Goal: Information Seeking & Learning: Learn about a topic

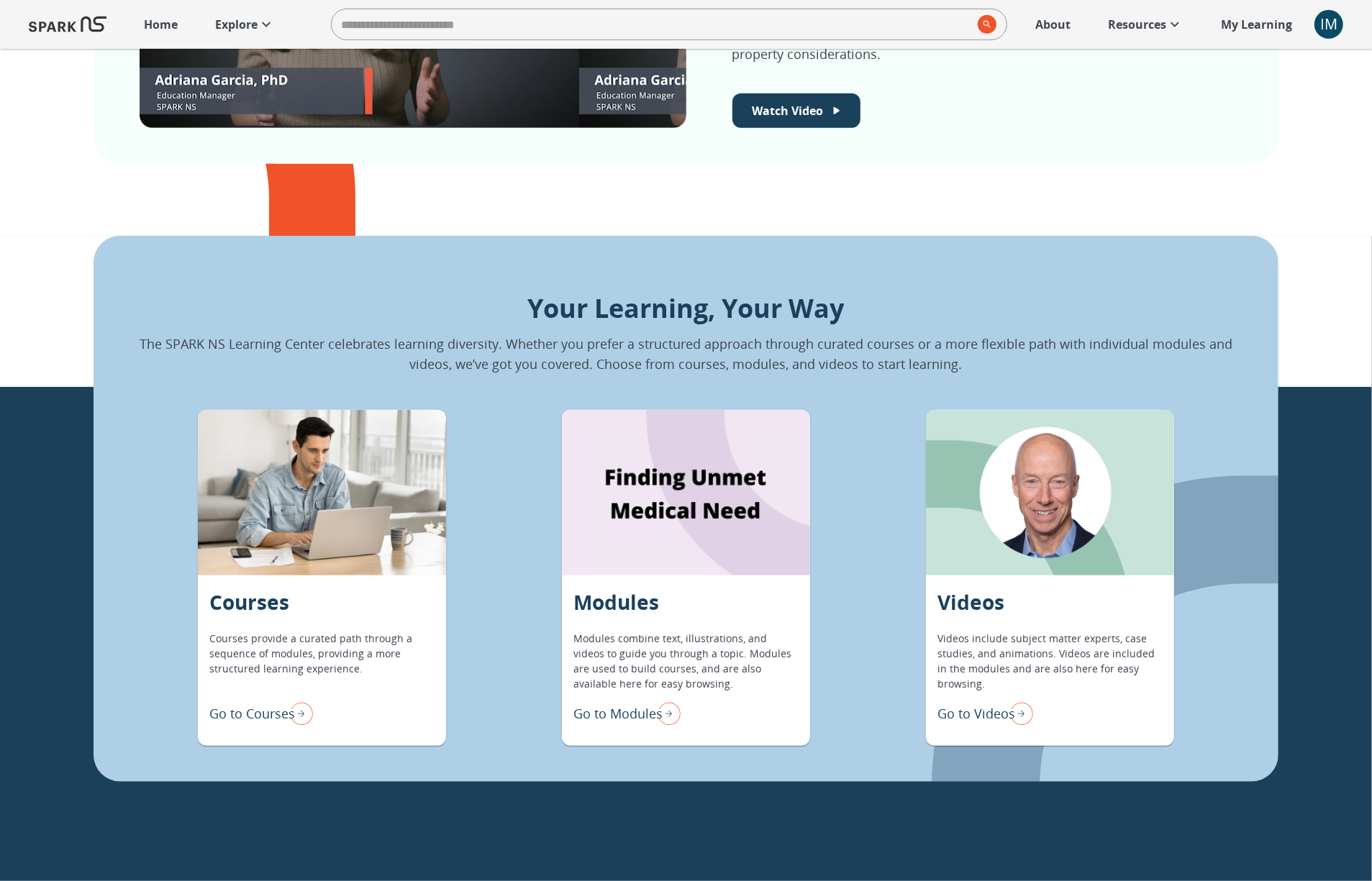
scroll to position [1039, 0]
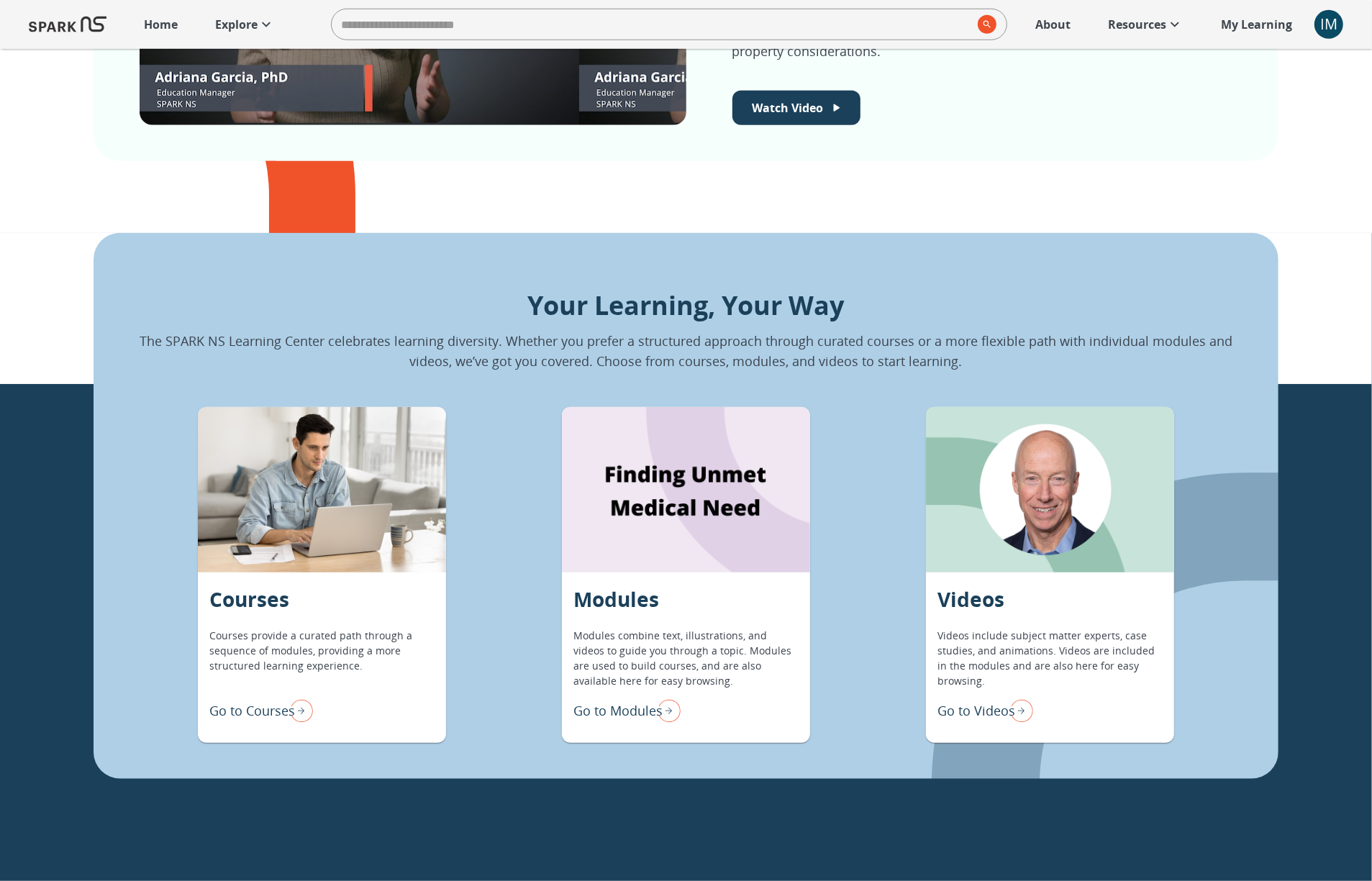
click at [989, 709] on p "Go to Videos" at bounding box center [976, 710] width 77 height 20
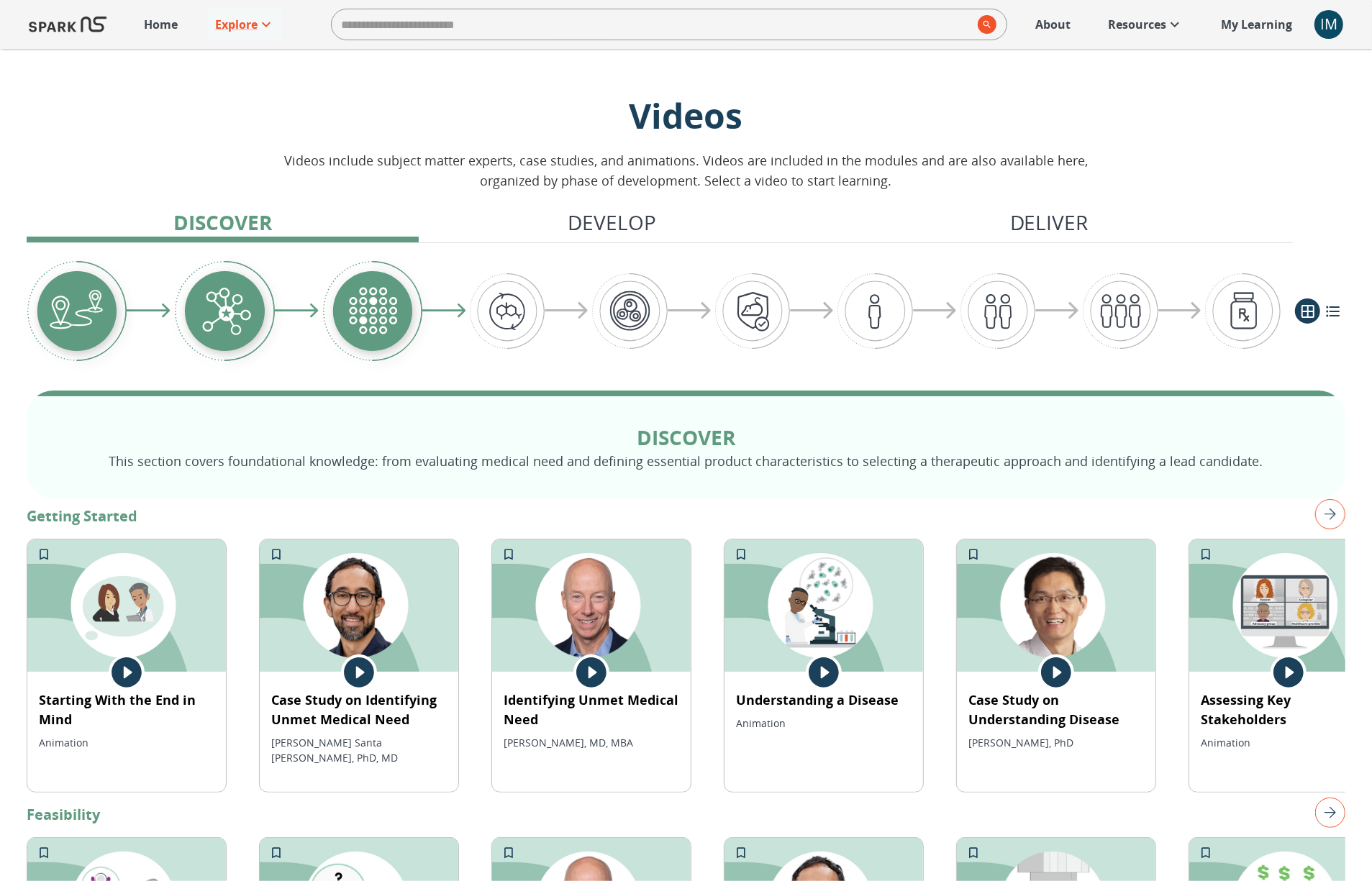
click at [492, 29] on input "search" at bounding box center [651, 25] width 641 height 28
type input "*****"
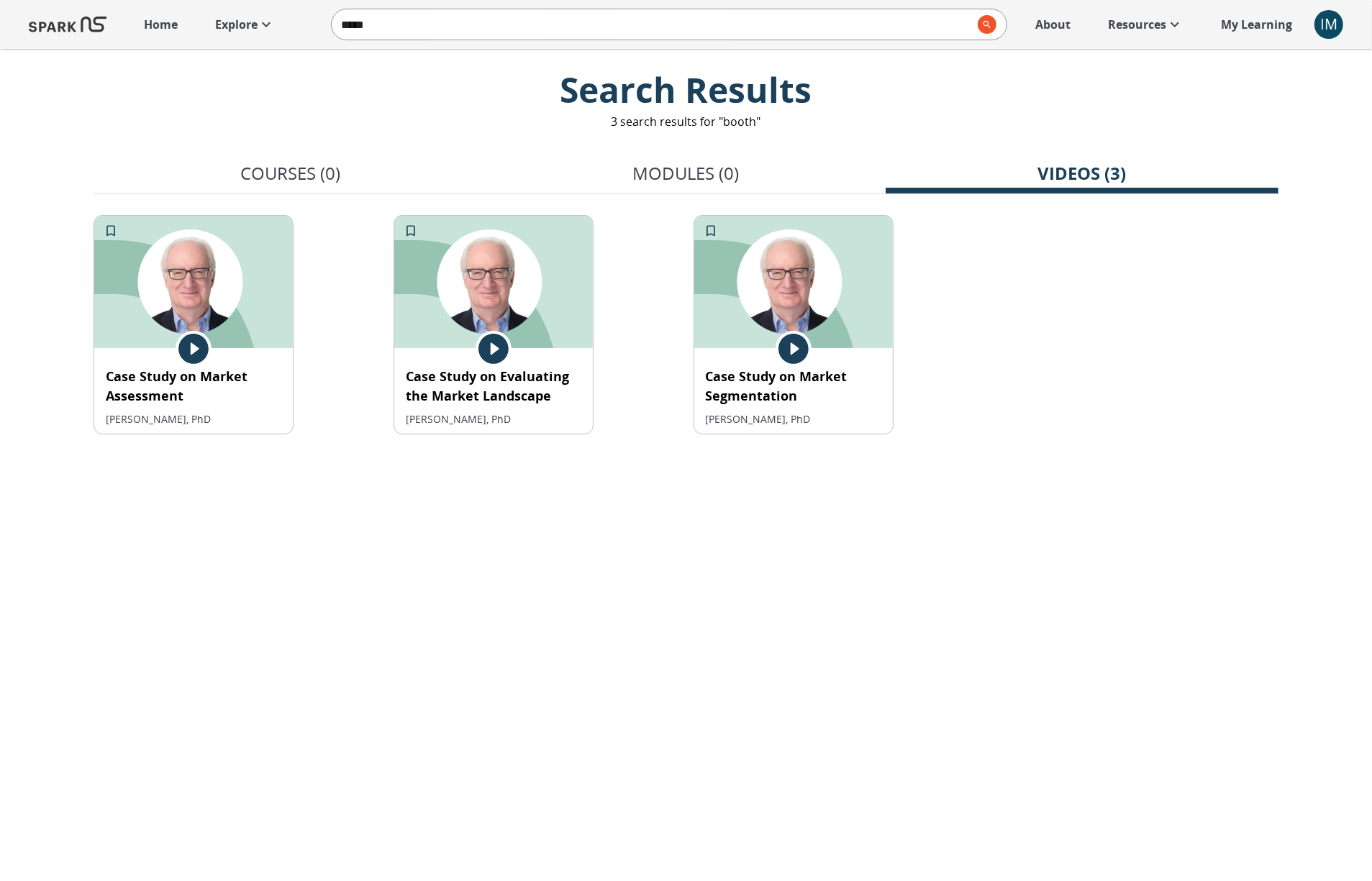
click at [198, 345] on icon at bounding box center [193, 349] width 30 height 30
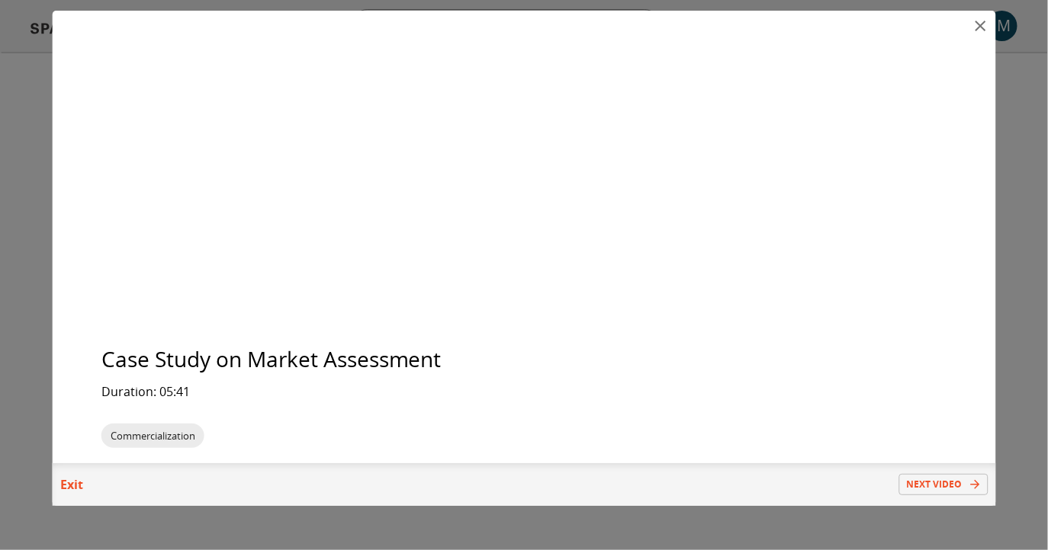
click at [980, 26] on icon "close" at bounding box center [979, 26] width 11 height 11
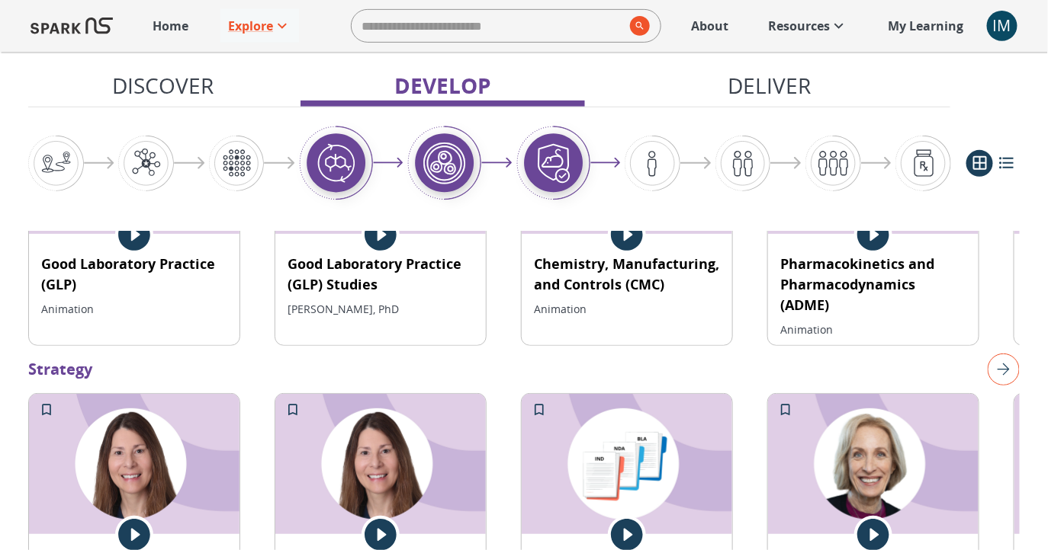
scroll to position [2142, 0]
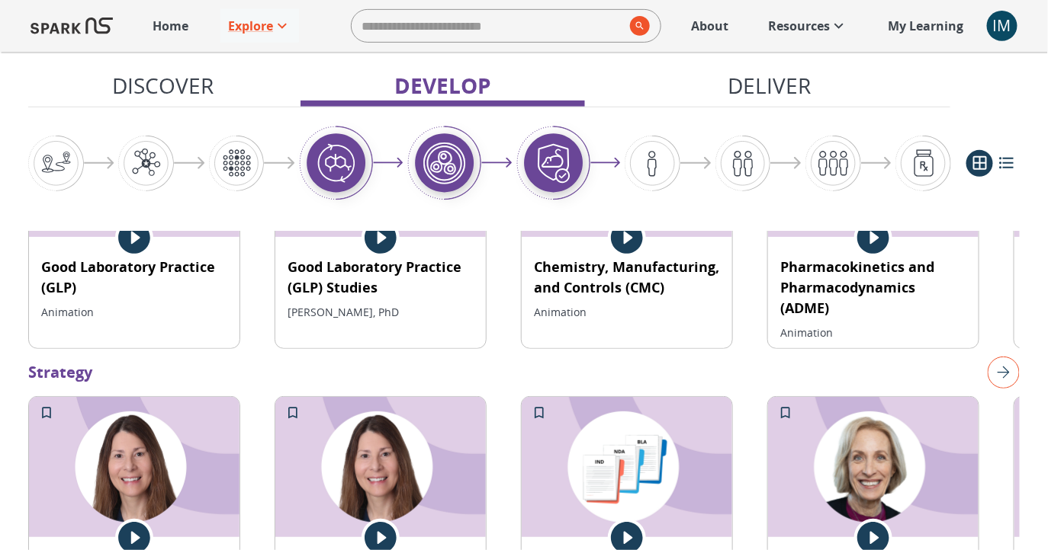
click at [1003, 357] on img "right" at bounding box center [1003, 373] width 32 height 32
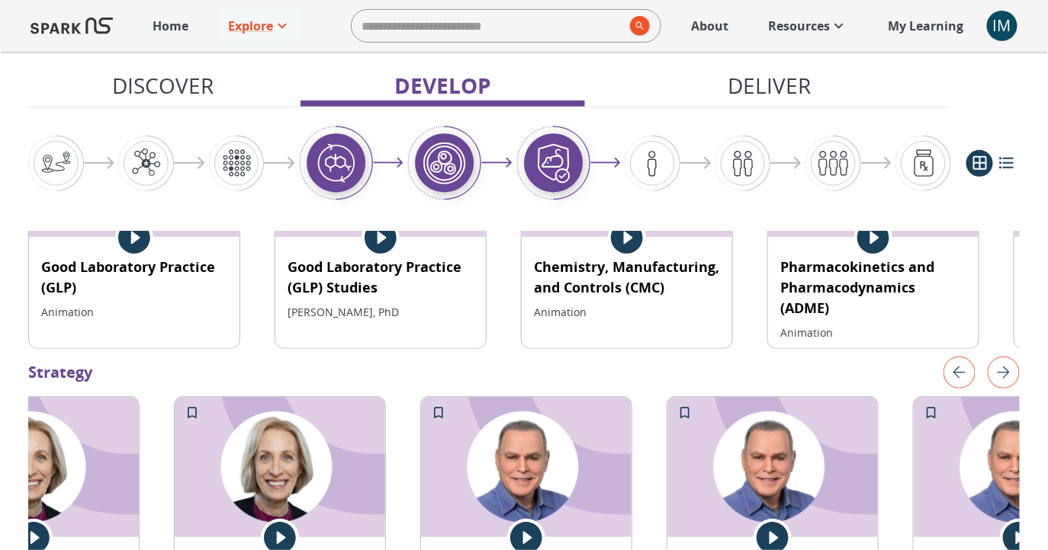
click at [1003, 357] on img "right" at bounding box center [1003, 373] width 32 height 32
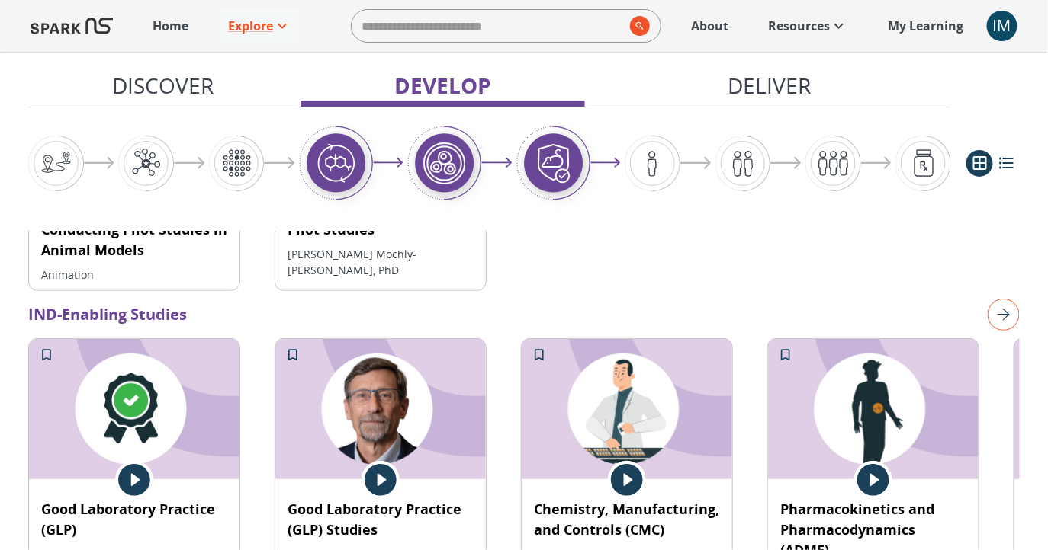
scroll to position [1895, 0]
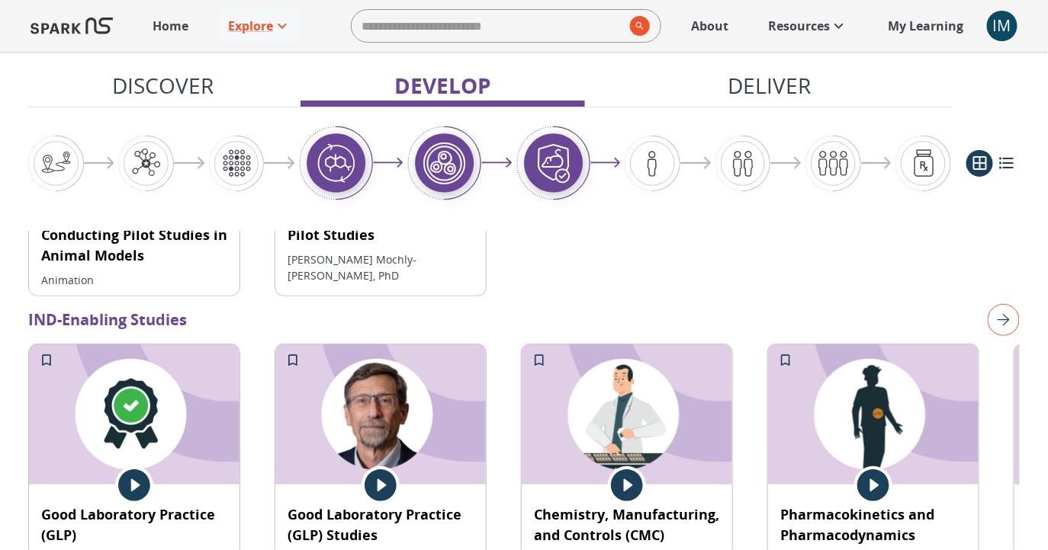
click at [1006, 304] on img "right" at bounding box center [1003, 320] width 32 height 32
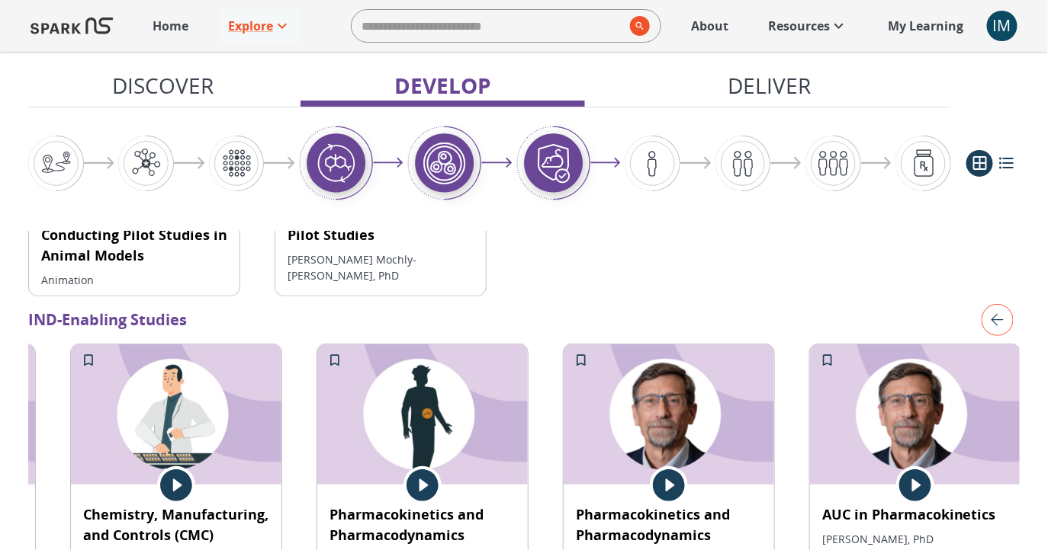
click at [1006, 304] on img "left" at bounding box center [997, 320] width 32 height 32
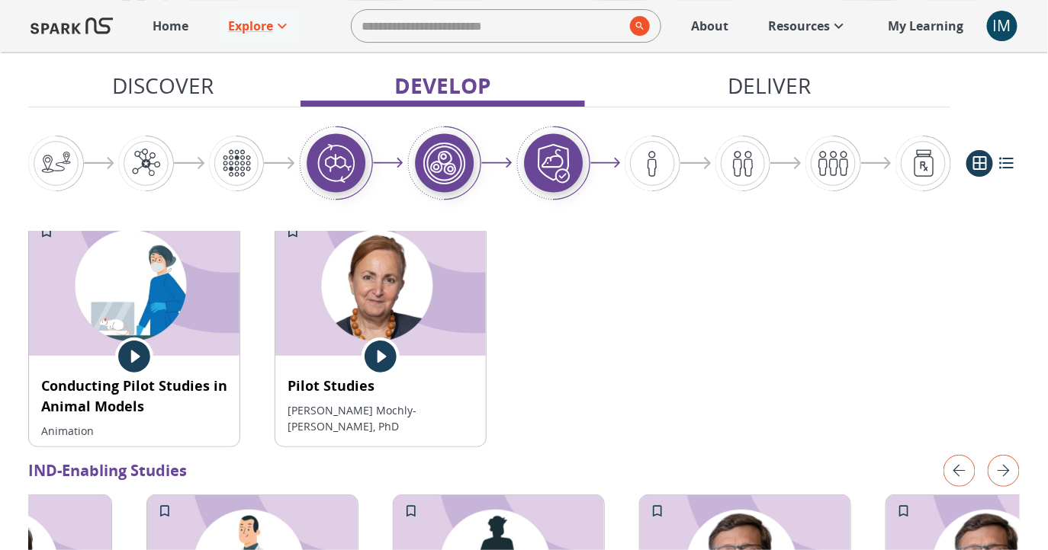
scroll to position [1743, 0]
